Goal: Register for event/course

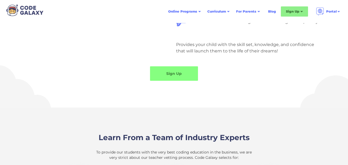
scroll to position [512, 0]
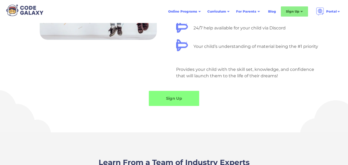
click at [161, 101] on link "Sign Up" at bounding box center [174, 98] width 50 height 15
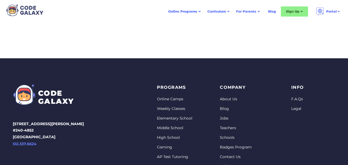
scroll to position [242, 0]
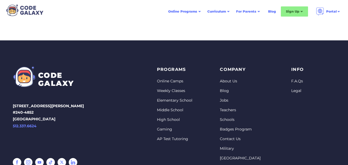
click at [167, 90] on link "Weekly Classes" at bounding box center [174, 90] width 35 height 5
